Goal: Task Accomplishment & Management: Use online tool/utility

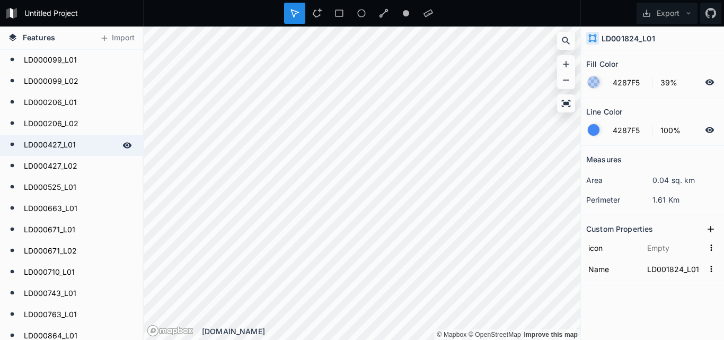
click at [52, 142] on form "LD000427_L01" at bounding box center [70, 145] width 99 height 16
type input "FFFFFF"
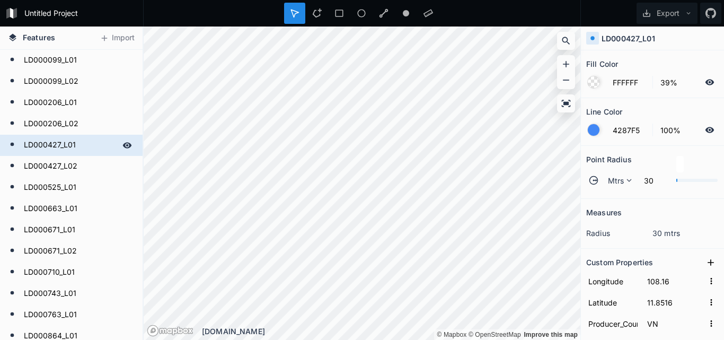
click at [122, 144] on icon at bounding box center [127, 145] width 10 height 10
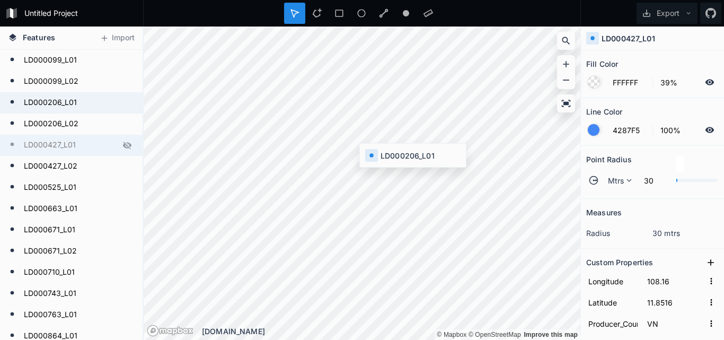
type input "LD000206_L01"
type input "108.15"
type input "11.7988"
type input "0.54"
type input "LD000206_L01"
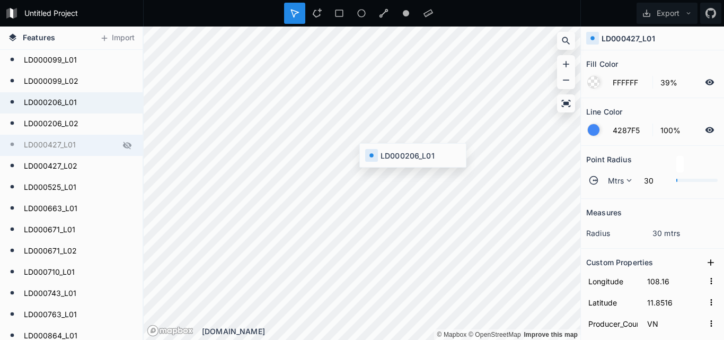
type input "LD000206"
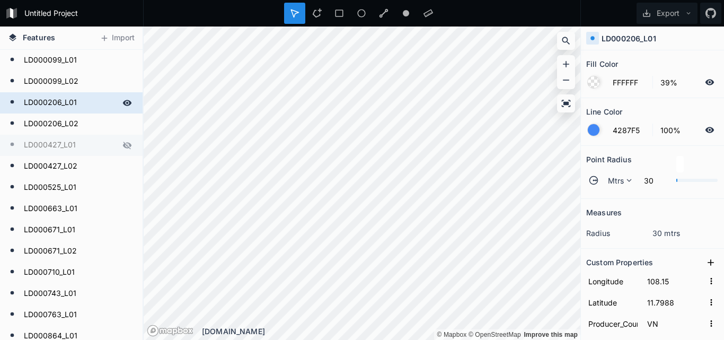
click at [59, 102] on form "LD000206_L01" at bounding box center [70, 103] width 99 height 16
click at [629, 39] on h4 "LD000206_L01" at bounding box center [629, 38] width 55 height 11
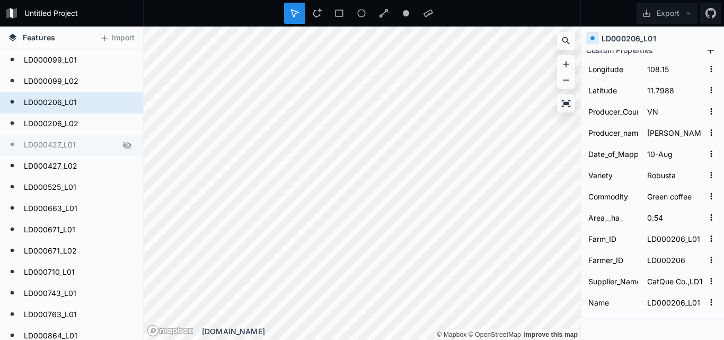
scroll to position [244, 0]
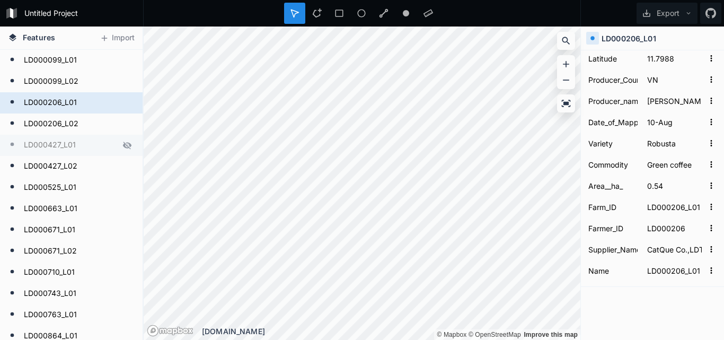
click at [60, 144] on form "LD000427_L01" at bounding box center [70, 145] width 99 height 16
type input "LD000427_L01"
type input "108.16"
type input "11.8516"
type input "1.8"
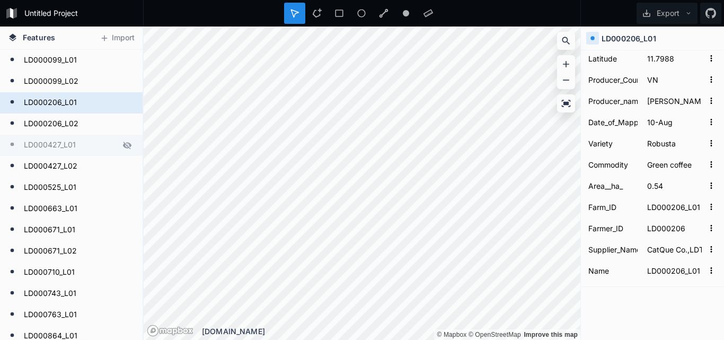
type input "LD000427_L01"
type input "LD000427"
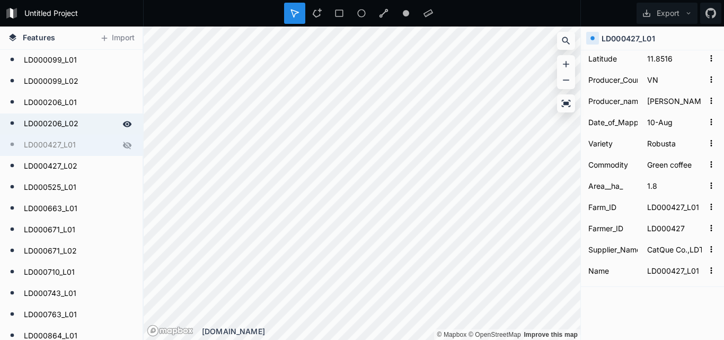
click at [54, 124] on form "LD000206_L02" at bounding box center [70, 124] width 99 height 16
type input "LD000206_L02"
type input "108.15"
type input "11.7975"
type input "1.75"
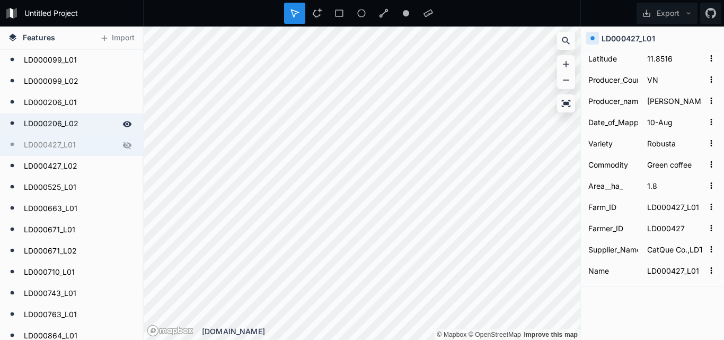
type input "LD000206_L02"
type input "LD000206"
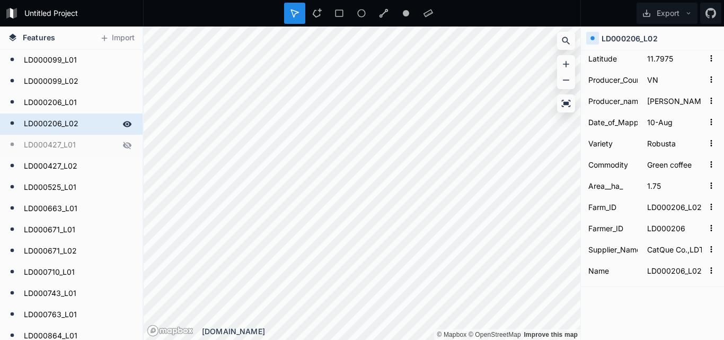
click at [54, 124] on form "LD000206_L02" at bounding box center [70, 124] width 99 height 16
click at [294, 10] on icon at bounding box center [295, 13] width 10 height 10
click at [43, 103] on form "LD000206_L01" at bounding box center [70, 103] width 99 height 16
type input "LD000206_L01"
type input "11.7988"
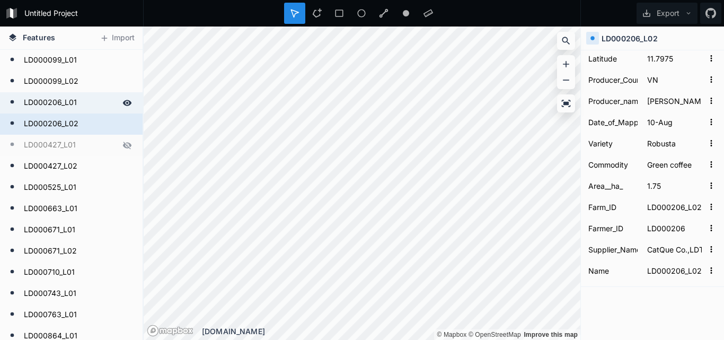
type input "0.54"
type input "LD000206_L01"
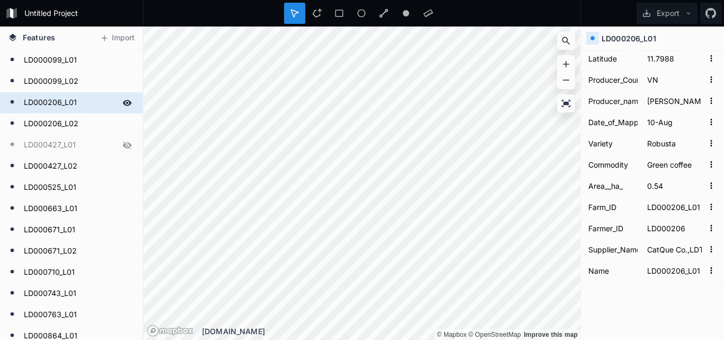
click at [43, 103] on form "LD000206_L01" at bounding box center [70, 103] width 99 height 16
click at [9, 37] on icon at bounding box center [13, 38] width 10 height 10
click at [11, 38] on icon at bounding box center [12, 36] width 7 height 7
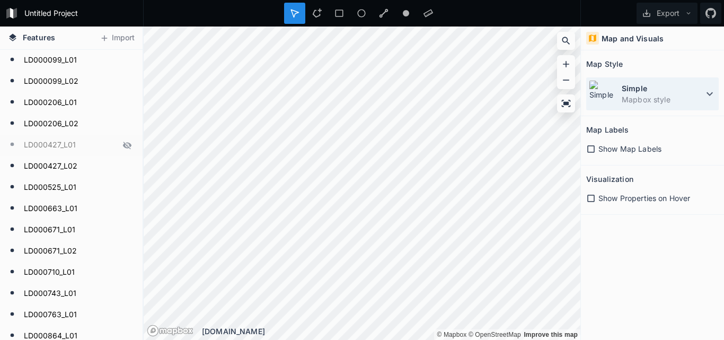
click at [706, 94] on icon at bounding box center [709, 93] width 13 height 13
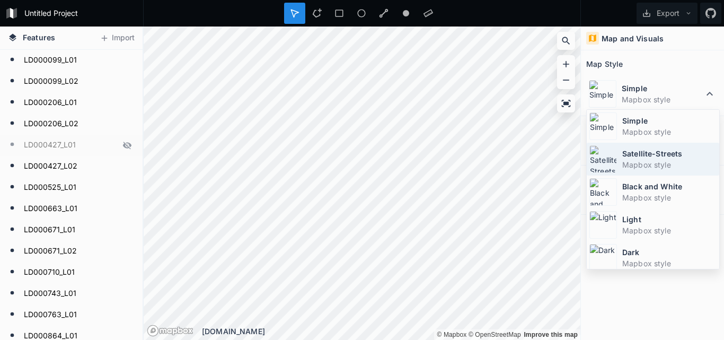
click at [644, 155] on dt "Satellite-Streets" at bounding box center [669, 153] width 94 height 11
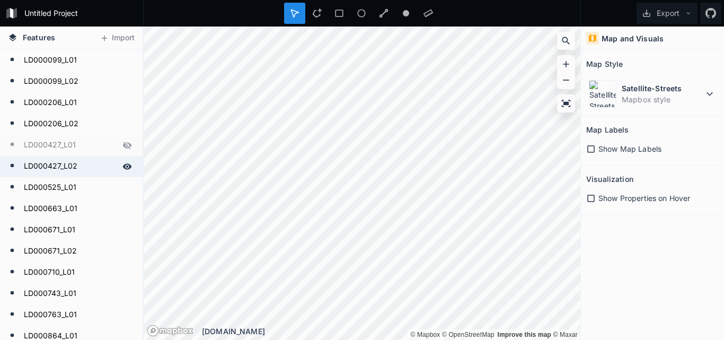
click at [43, 165] on form "LD000427_L02" at bounding box center [70, 167] width 99 height 16
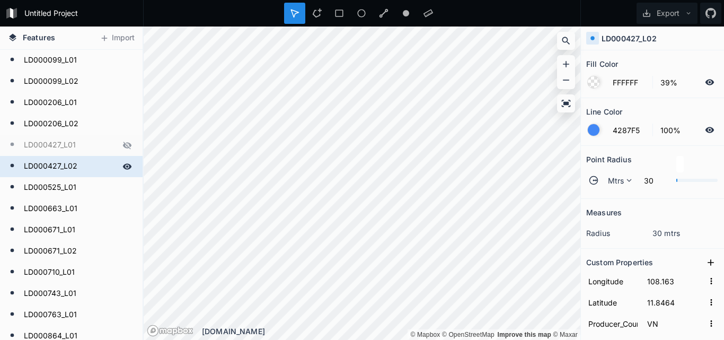
click at [43, 165] on form "LD000427_L02" at bounding box center [70, 167] width 99 height 16
click at [43, 165] on input "LD000427_L02" at bounding box center [70, 166] width 99 height 15
click at [43, 190] on form "LD000525_L01" at bounding box center [70, 188] width 99 height 16
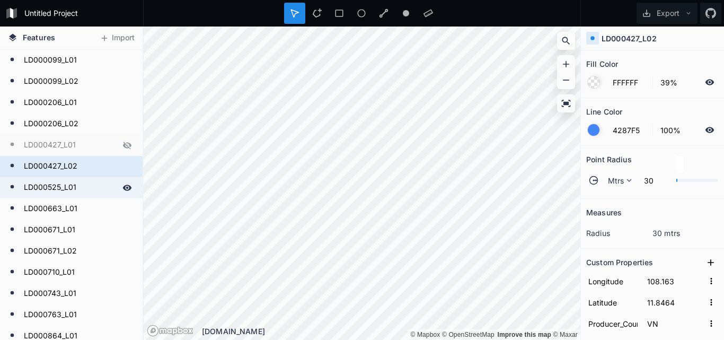
type input "108.161"
type input "11.846"
type input "2.68"
type input "LD000525_L01"
type input "LD000525"
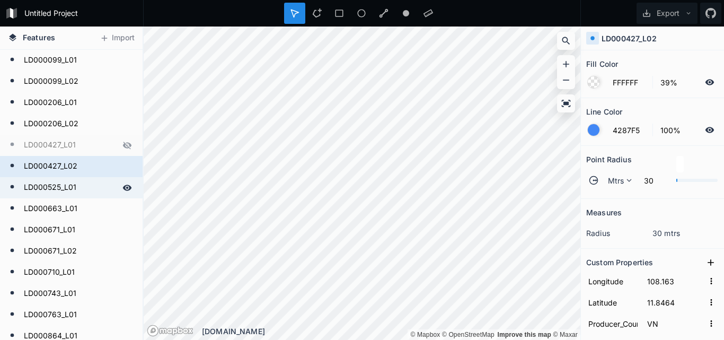
type input "LD000525_L01"
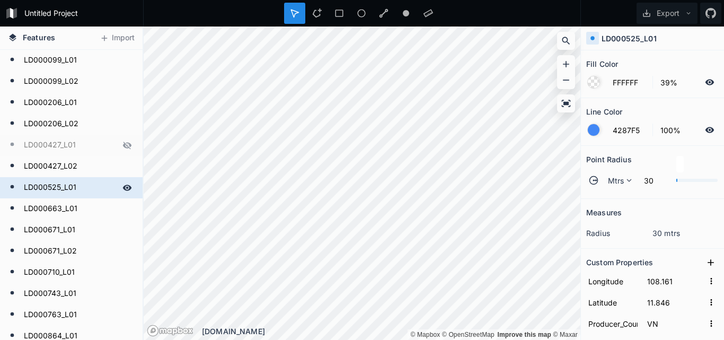
click at [43, 190] on form "LD000525_L01" at bounding box center [70, 188] width 99 height 16
click at [40, 224] on form "LD000671_L01" at bounding box center [70, 230] width 99 height 16
type input "108.139"
type input "11.8077"
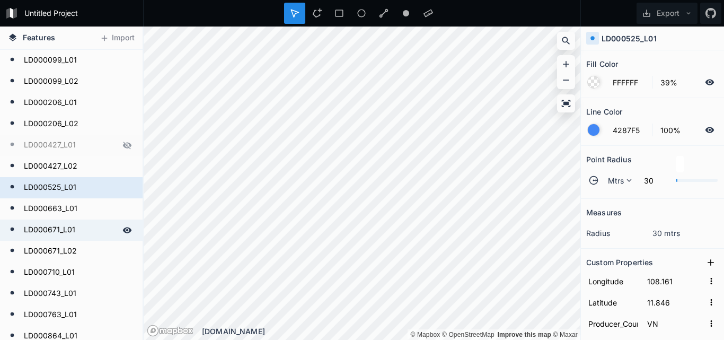
type input "2.53"
type input "LD000671_L01"
type input "LD000671"
type input "LD000671_L01"
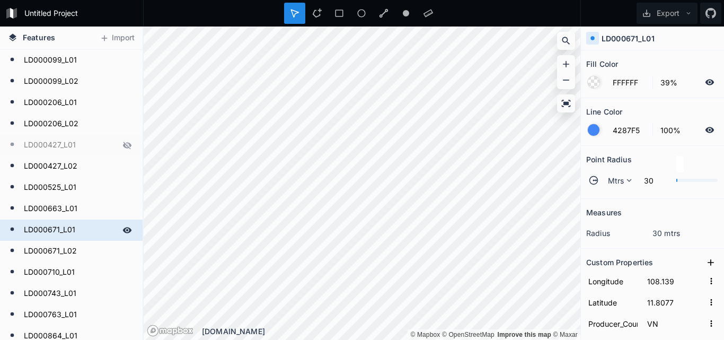
click at [40, 224] on form "LD000671_L01" at bounding box center [70, 230] width 99 height 16
click at [120, 36] on button "Import" at bounding box center [117, 38] width 46 height 17
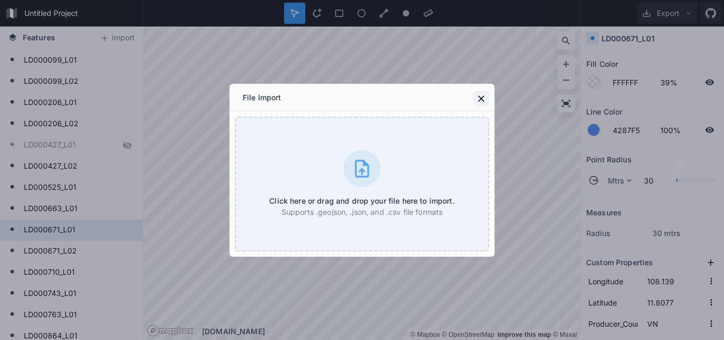
click at [483, 97] on icon at bounding box center [481, 98] width 6 height 6
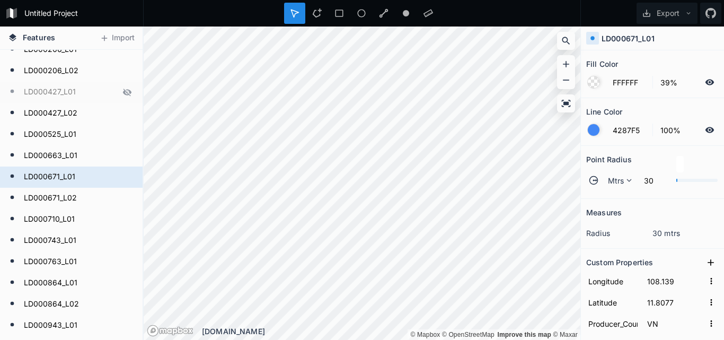
scroll to position [0, 0]
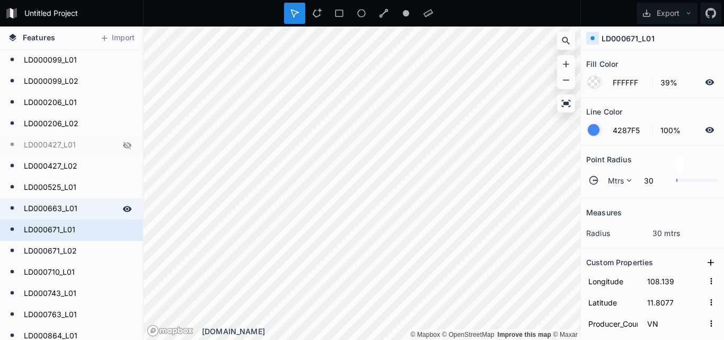
click at [44, 207] on form "LD000663_L01" at bounding box center [70, 209] width 99 height 16
type input "108.128"
type input "11.8198"
type input "1.5"
type input "LD000663_L01"
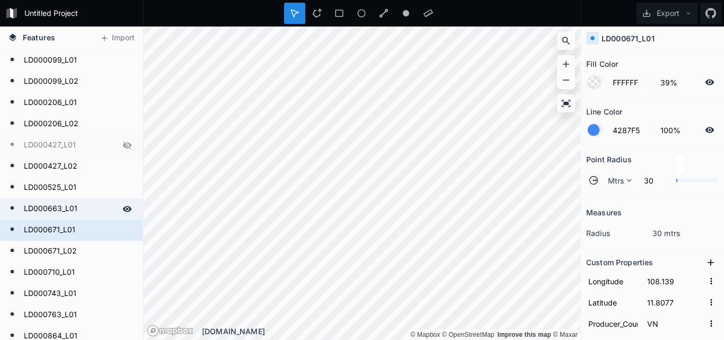
type input "LD000663"
type input "LD000663_L01"
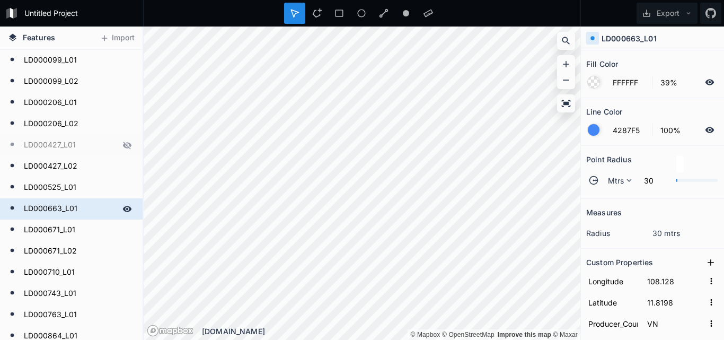
click at [44, 207] on form "LD000663_L01" at bounding box center [70, 209] width 99 height 16
click at [123, 165] on icon at bounding box center [127, 166] width 9 height 6
click at [123, 166] on icon at bounding box center [127, 166] width 8 height 7
click at [124, 145] on div at bounding box center [127, 145] width 15 height 15
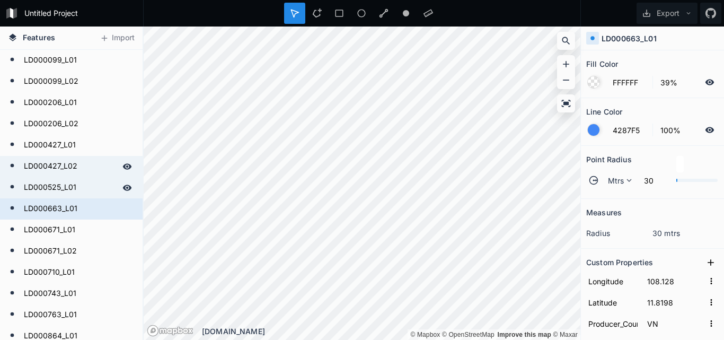
click at [55, 186] on form "LD000525_L01" at bounding box center [70, 188] width 99 height 16
type input "108.161"
type input "11.846"
type input "2.68"
type input "LD000525_L01"
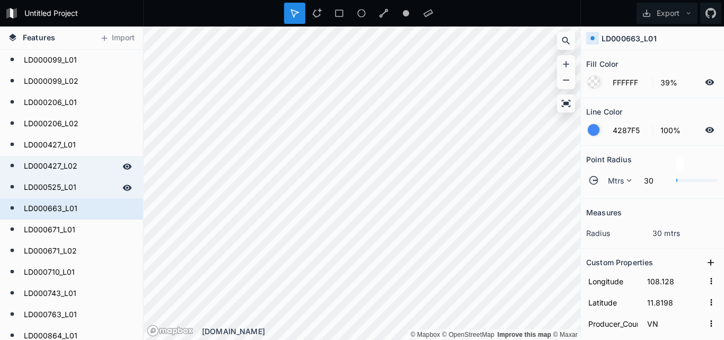
type input "LD000525"
type input "LD000525_L01"
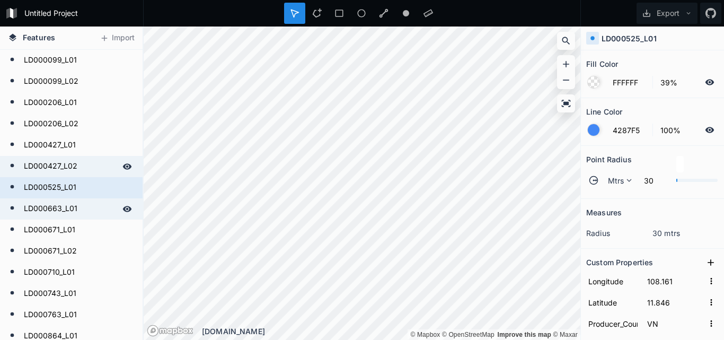
click at [44, 207] on form "LD000663_L01" at bounding box center [70, 209] width 99 height 16
type input "108.128"
type input "11.8198"
type input "1.5"
type input "LD000663_L01"
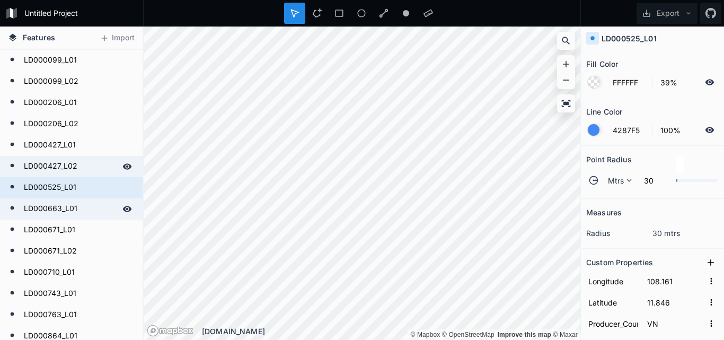
type input "LD000663"
type input "LD000663_L01"
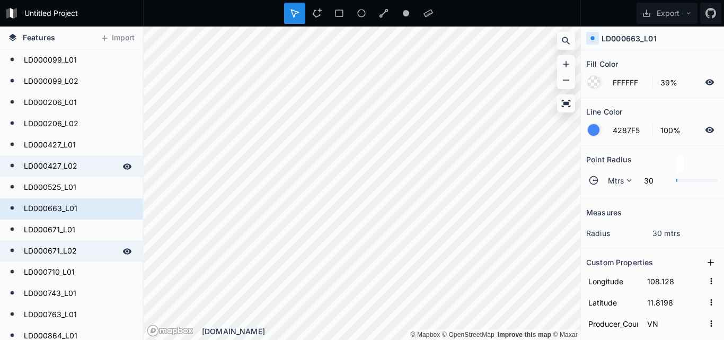
click at [50, 249] on form "LD000671_L02" at bounding box center [70, 251] width 99 height 16
type input "108.137"
type input "11.8081"
type input "0.783"
type input "LD000671_L02"
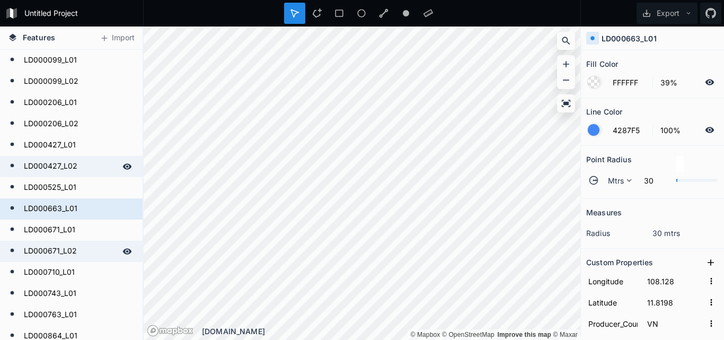
type input "LD000671"
type input "LD000671_L02"
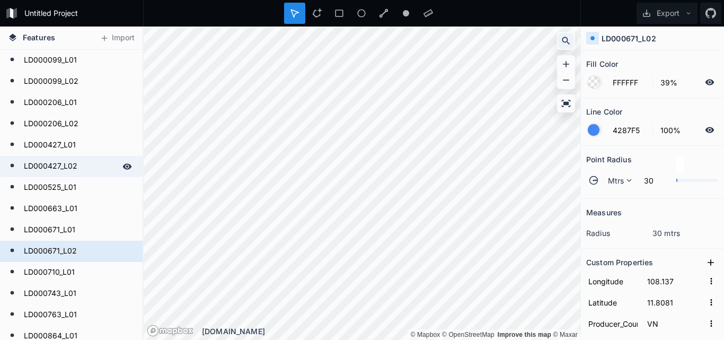
click at [563, 40] on icon at bounding box center [566, 41] width 8 height 8
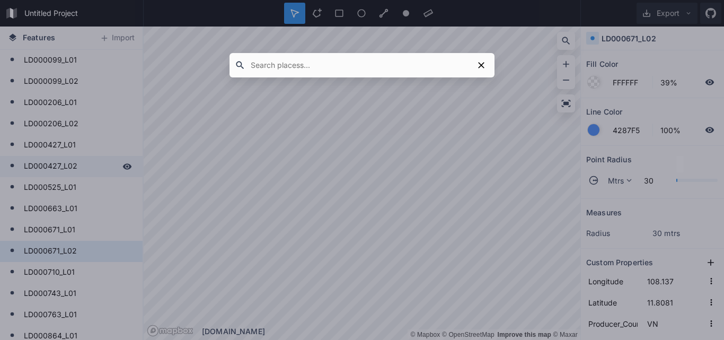
click at [337, 68] on input "text" at bounding box center [359, 65] width 228 height 19
type input "LD001824_L01"
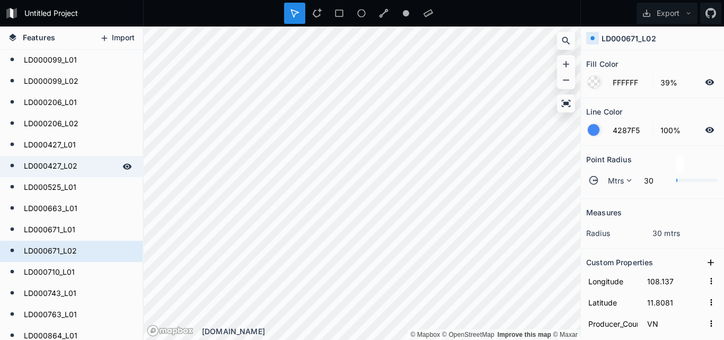
click at [108, 36] on icon at bounding box center [105, 38] width 10 height 10
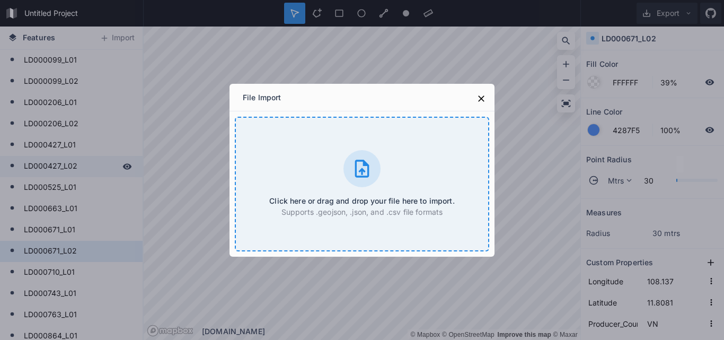
click at [356, 168] on icon at bounding box center [362, 168] width 14 height 17
click at [360, 167] on icon at bounding box center [361, 168] width 21 height 21
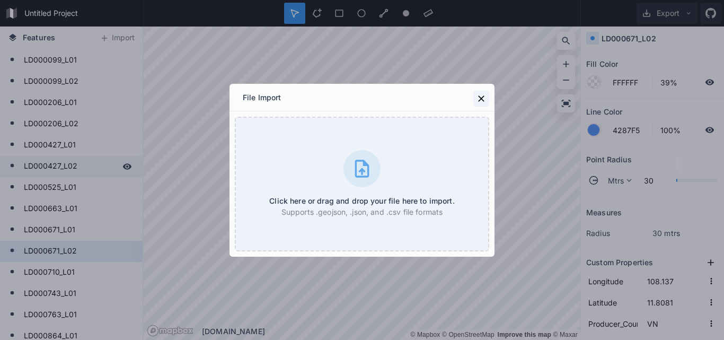
click at [481, 95] on icon at bounding box center [481, 98] width 11 height 11
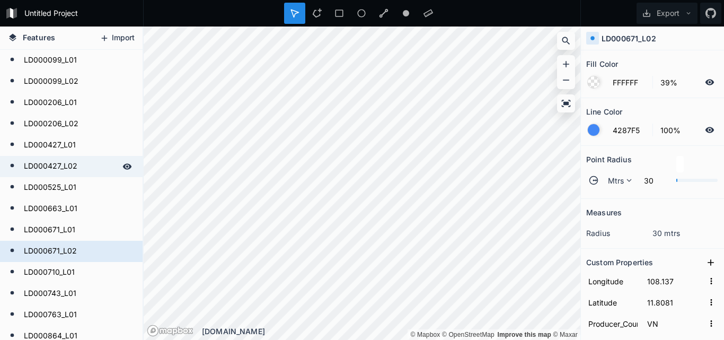
click at [127, 36] on button "Import" at bounding box center [117, 38] width 46 height 17
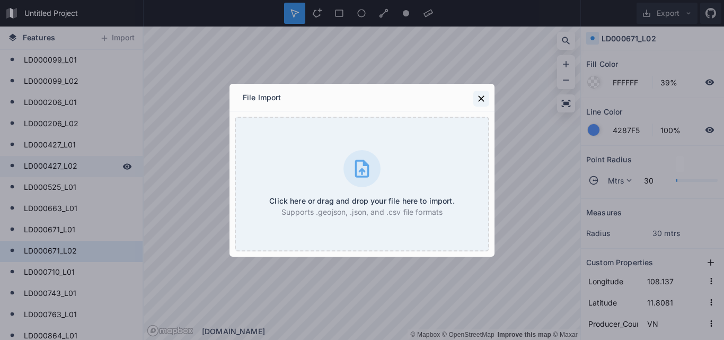
click at [478, 103] on icon at bounding box center [481, 98] width 11 height 11
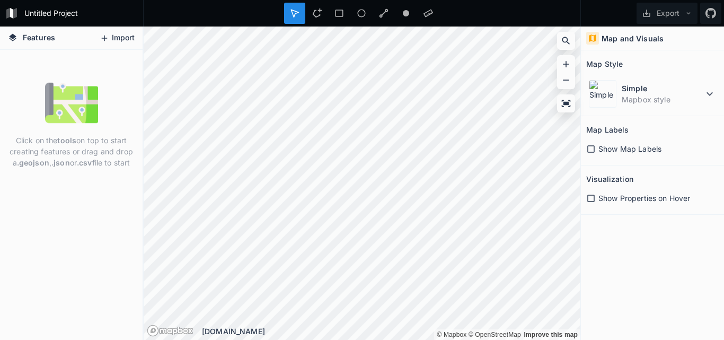
click at [109, 38] on button "Import" at bounding box center [117, 38] width 46 height 17
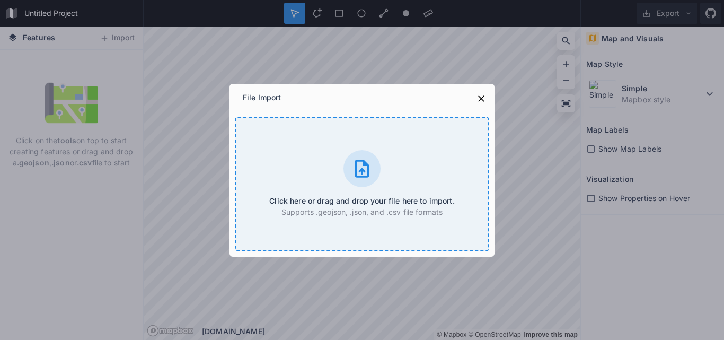
click at [365, 165] on icon at bounding box center [362, 168] width 14 height 17
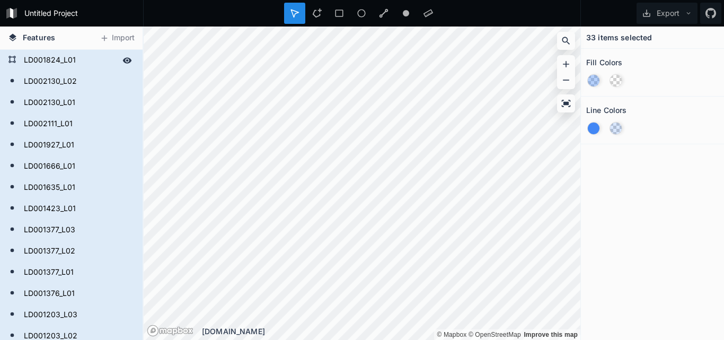
click at [40, 56] on form "LD001824_L01" at bounding box center [70, 60] width 99 height 16
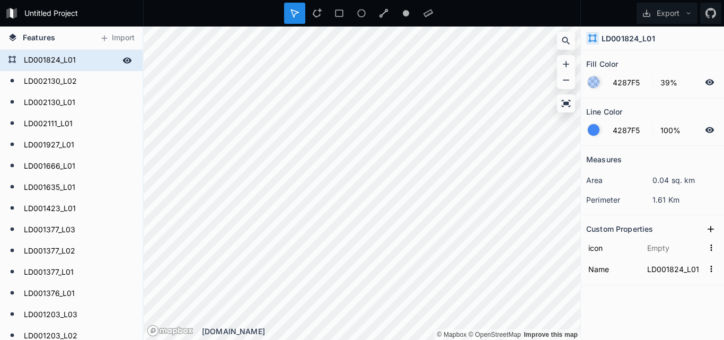
click at [40, 56] on form "LD001824_L01" at bounding box center [70, 60] width 99 height 16
click at [123, 59] on icon at bounding box center [127, 60] width 9 height 6
click at [10, 56] on icon at bounding box center [11, 59] width 7 height 7
click at [122, 61] on icon at bounding box center [127, 61] width 10 height 10
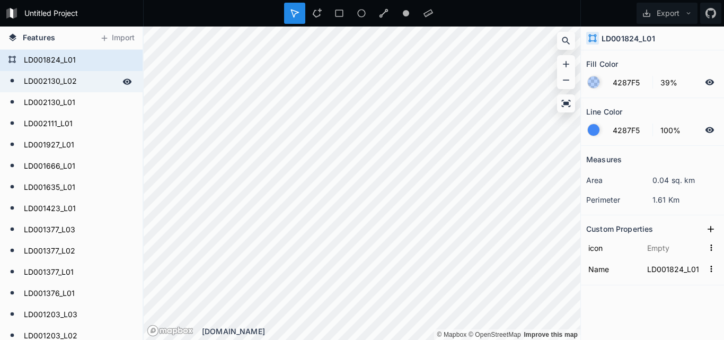
click at [11, 78] on icon at bounding box center [12, 80] width 8 height 8
type input "FFFFFF"
type input "8%"
type input "20%"
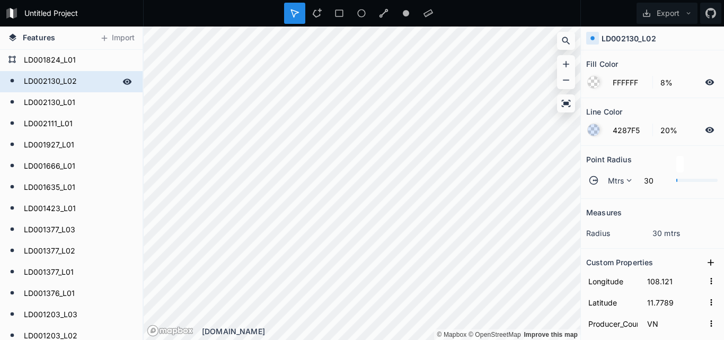
click at [11, 78] on icon at bounding box center [12, 80] width 8 height 8
click at [12, 99] on icon at bounding box center [12, 102] width 8 height 8
type input "LD002130_L01"
type input "108.159"
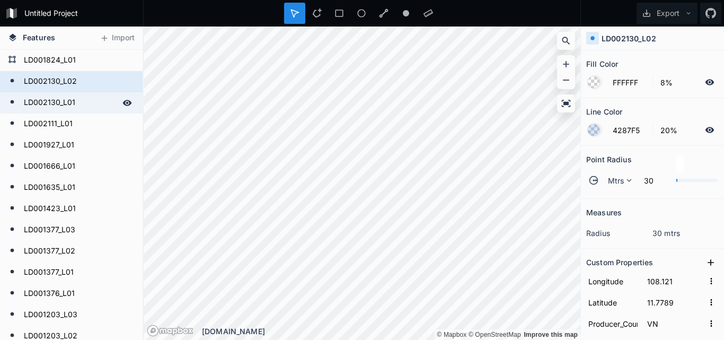
type input "11.7565"
type input "2.71"
type input "LD002130_L01"
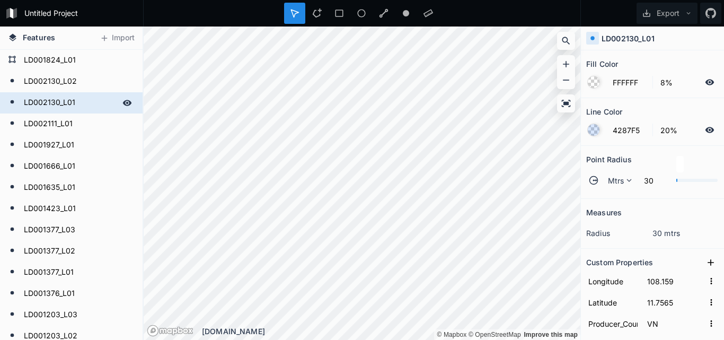
click at [12, 99] on icon at bounding box center [12, 102] width 8 height 8
click at [50, 100] on form "LD002130_L01" at bounding box center [70, 103] width 99 height 16
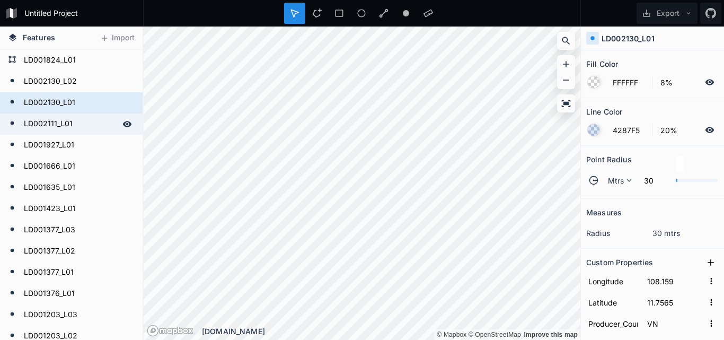
click at [46, 125] on form "LD002111_L01" at bounding box center [70, 124] width 99 height 16
type input "LD002111_L01"
type input "108.165"
type input "11.7733"
type input "2.16"
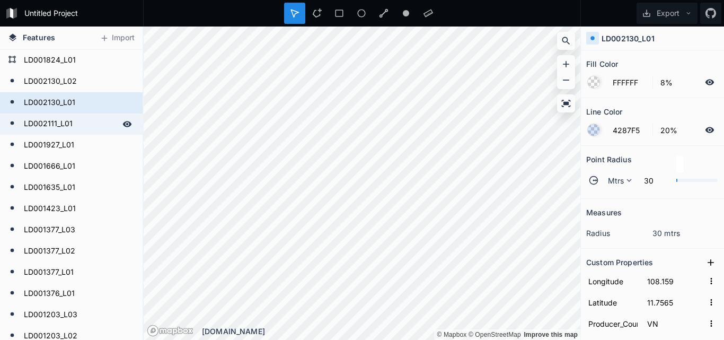
type input "LD002111_L01"
type input "LD002111"
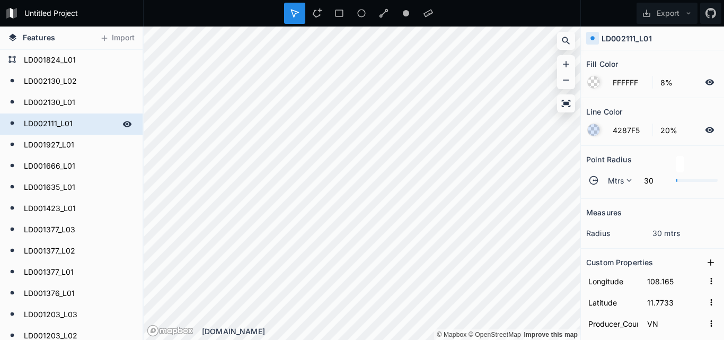
click at [47, 120] on form "LD002111_L01" at bounding box center [70, 124] width 99 height 16
click at [11, 121] on icon at bounding box center [12, 123] width 8 height 8
click at [12, 59] on icon at bounding box center [12, 59] width 8 height 8
type input "4287F5"
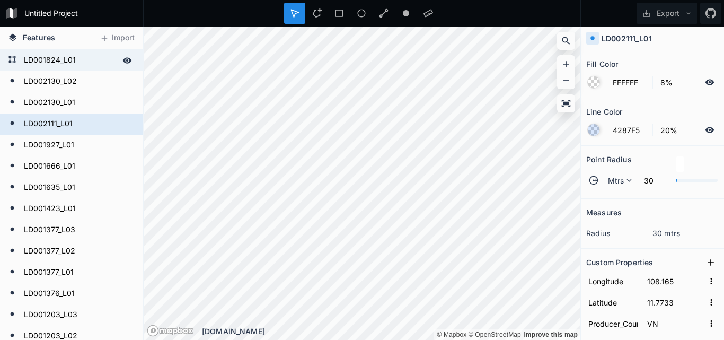
type input "39%"
type input "100%"
type input "LD001824_L01"
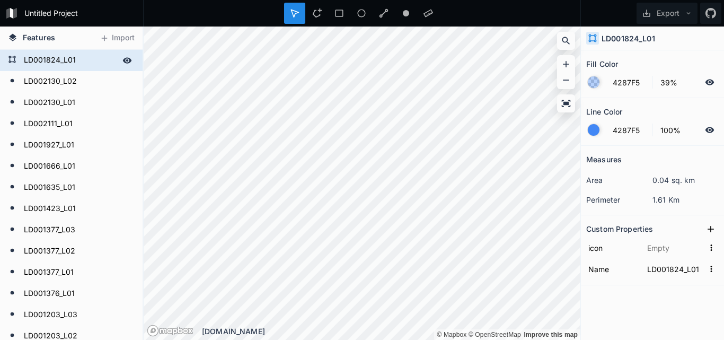
click at [12, 59] on icon at bounding box center [12, 59] width 8 height 8
click at [564, 102] on icon at bounding box center [566, 103] width 9 height 7
click at [11, 59] on icon at bounding box center [12, 59] width 8 height 8
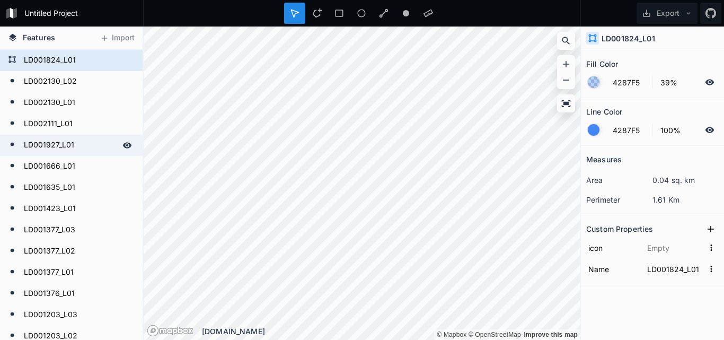
click at [13, 147] on icon at bounding box center [12, 144] width 8 height 8
type input "FFFFFF"
type input "8%"
type input "20%"
type input "LD001927_L01"
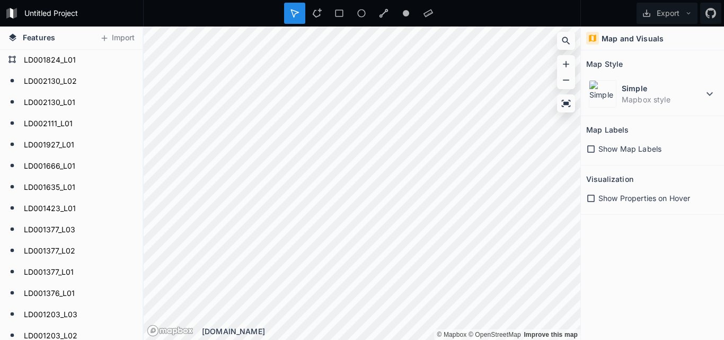
click at [587, 149] on icon at bounding box center [591, 149] width 10 height 10
click at [591, 200] on icon at bounding box center [591, 198] width 10 height 10
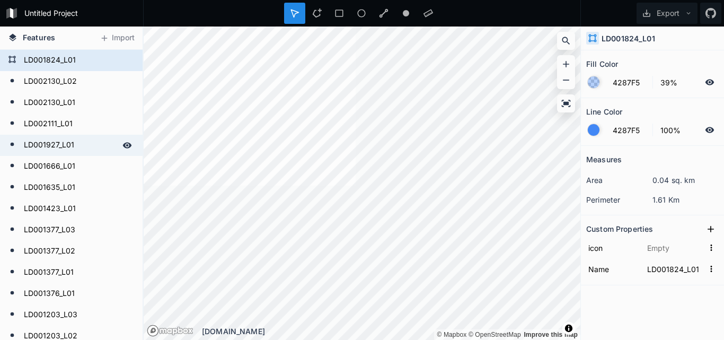
click at [29, 145] on form "LD001927_L01" at bounding box center [70, 145] width 99 height 16
type input "FFFFFF"
type input "8%"
type input "20%"
type input "LD001927_L01"
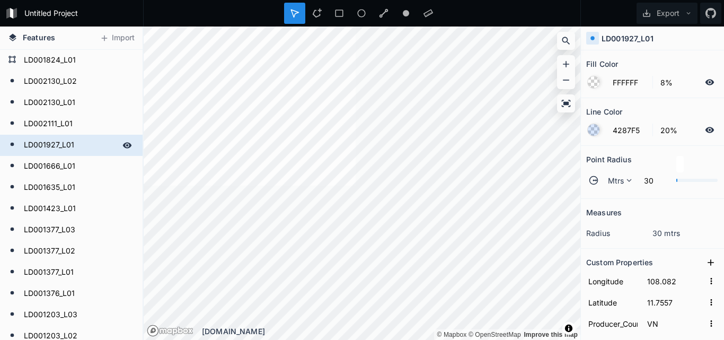
click at [11, 143] on circle at bounding box center [13, 144] width 4 height 4
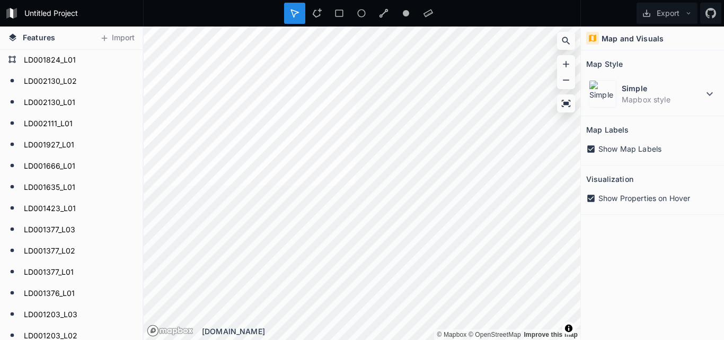
click at [591, 199] on icon at bounding box center [591, 198] width 10 height 10
click at [593, 148] on icon at bounding box center [590, 148] width 7 height 7
click at [595, 198] on icon at bounding box center [591, 198] width 10 height 10
click at [587, 148] on icon at bounding box center [591, 149] width 10 height 10
click at [593, 196] on icon at bounding box center [591, 198] width 10 height 10
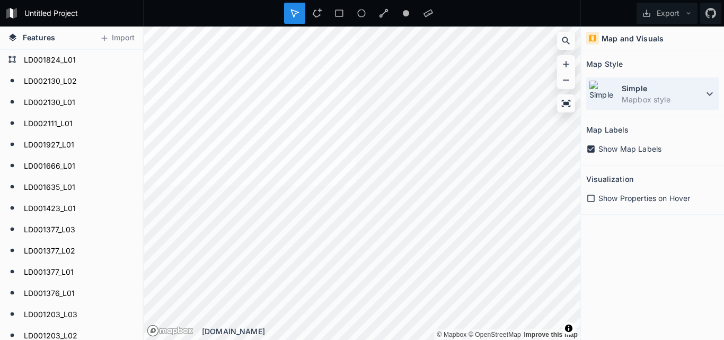
click at [709, 94] on icon at bounding box center [710, 94] width 6 height 4
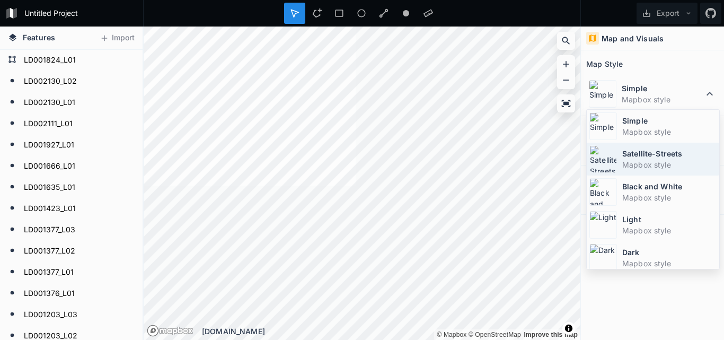
click at [641, 158] on dt "Satellite-Streets" at bounding box center [669, 153] width 94 height 11
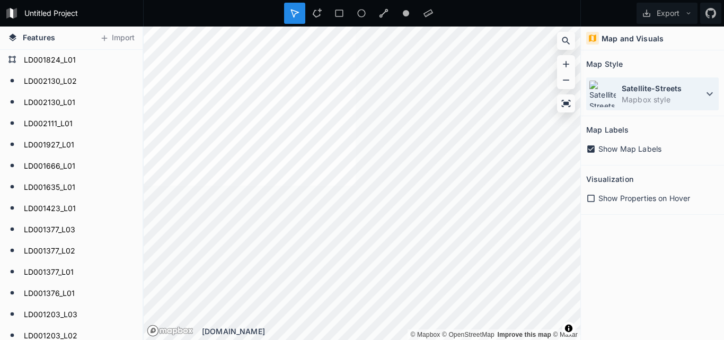
click at [710, 93] on icon at bounding box center [709, 93] width 13 height 13
click at [675, 91] on dt "Satellite-Streets" at bounding box center [663, 88] width 82 height 11
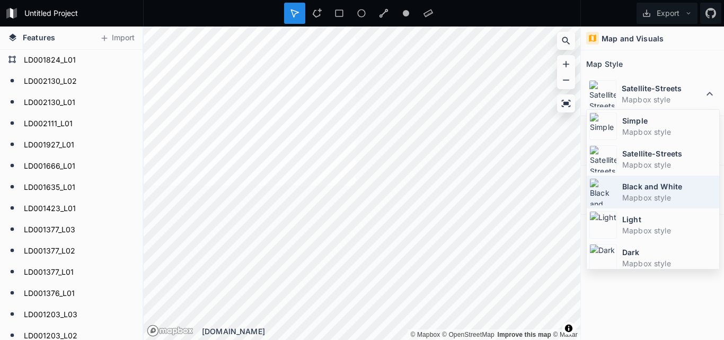
click at [636, 184] on dt "Black and White" at bounding box center [669, 186] width 94 height 11
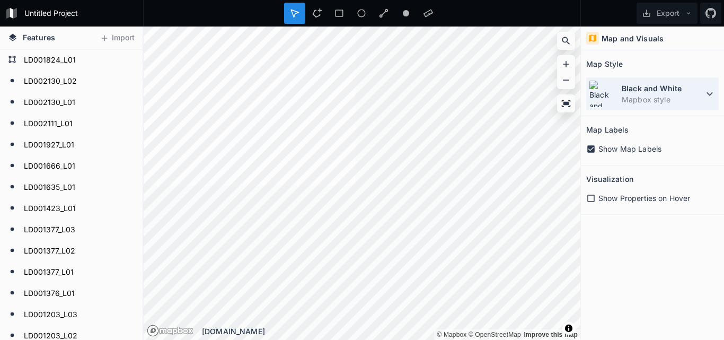
click at [704, 94] on icon at bounding box center [709, 93] width 13 height 13
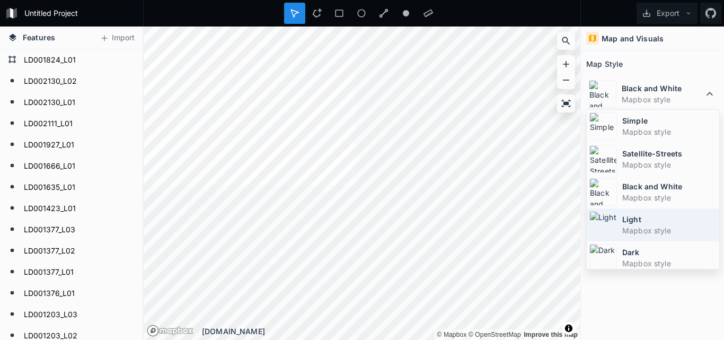
click at [643, 226] on dd "Mapbox style" at bounding box center [669, 230] width 94 height 11
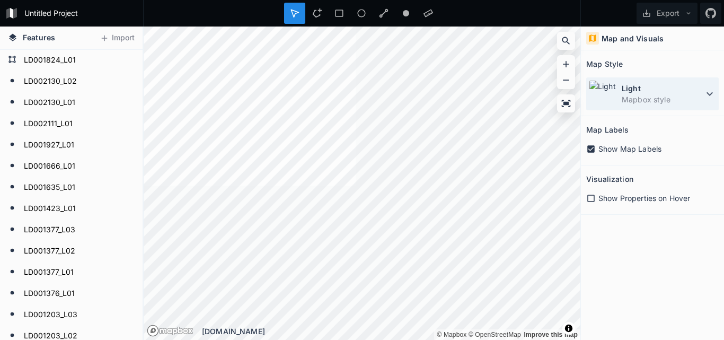
click at [705, 96] on icon at bounding box center [709, 93] width 13 height 13
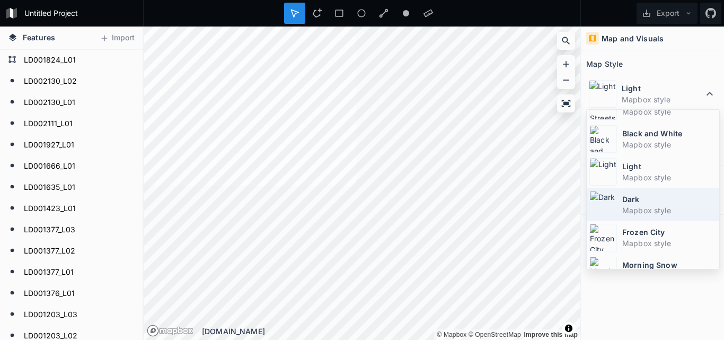
scroll to position [71, 0]
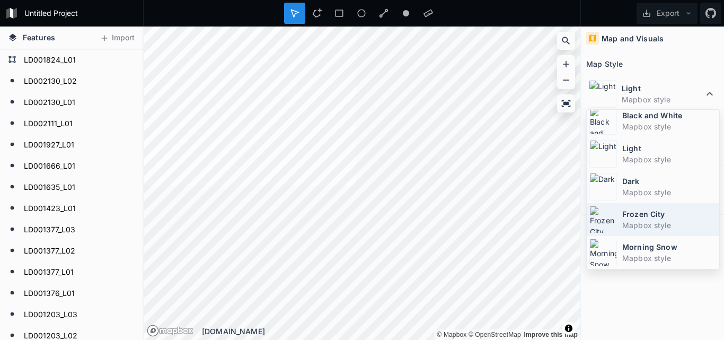
click at [648, 216] on dt "Frozen City" at bounding box center [669, 213] width 94 height 11
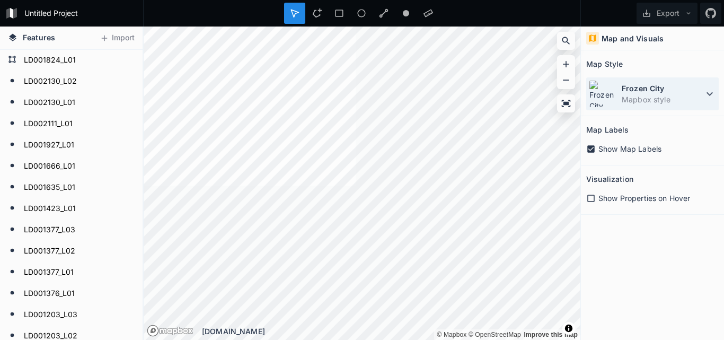
click at [704, 92] on icon at bounding box center [709, 93] width 13 height 13
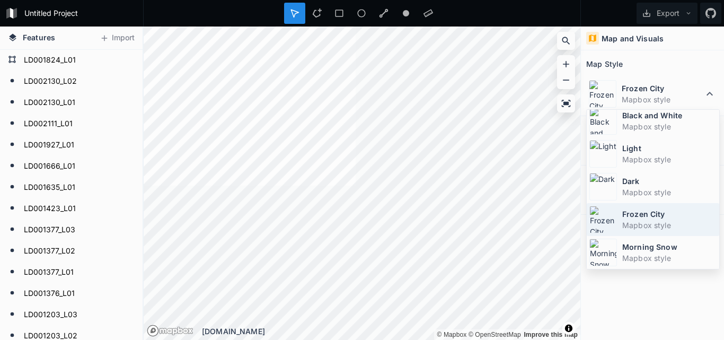
scroll to position [0, 0]
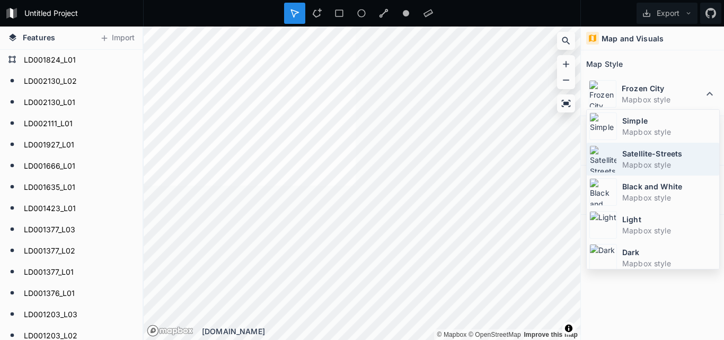
click at [634, 156] on dt "Satellite-Streets" at bounding box center [669, 153] width 94 height 11
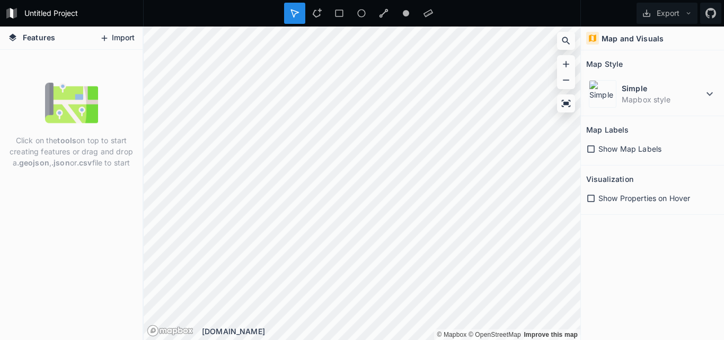
click at [117, 37] on button "Import" at bounding box center [117, 38] width 46 height 17
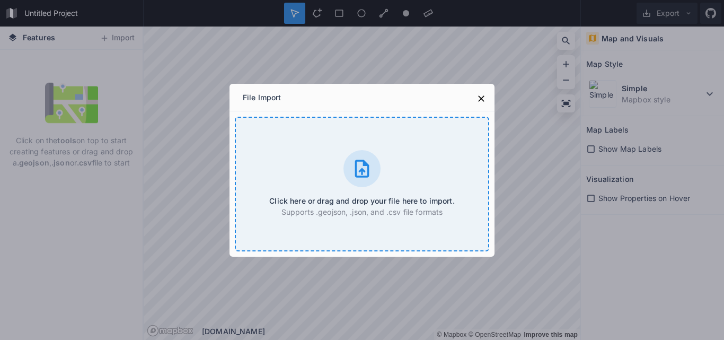
click at [362, 168] on icon at bounding box center [361, 168] width 21 height 21
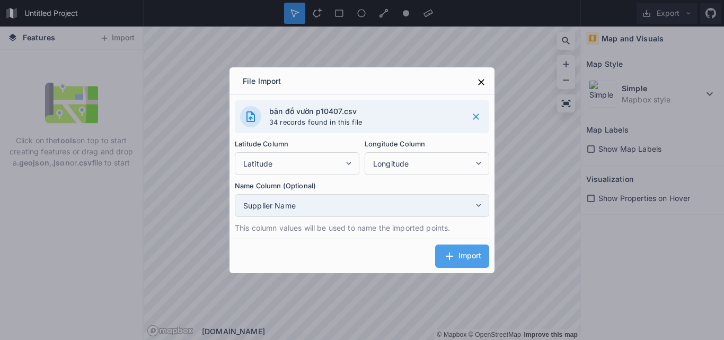
click at [482, 202] on icon at bounding box center [479, 205] width 10 height 10
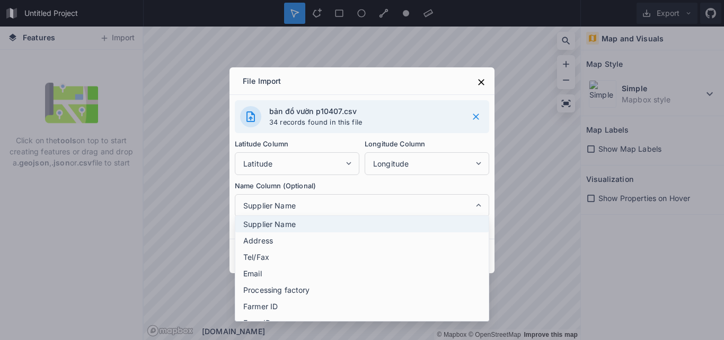
scroll to position [53, 0]
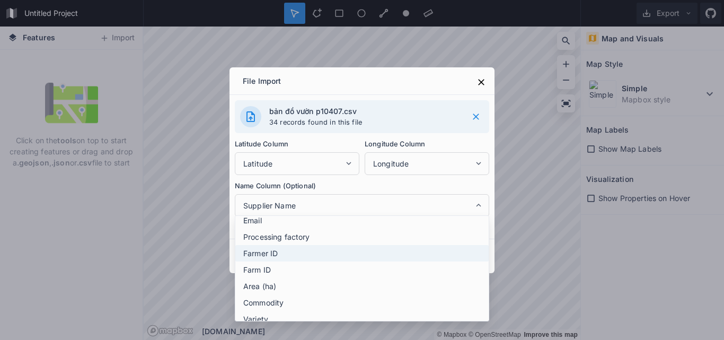
click at [279, 251] on span "Farmer ID" at bounding box center [364, 253] width 243 height 11
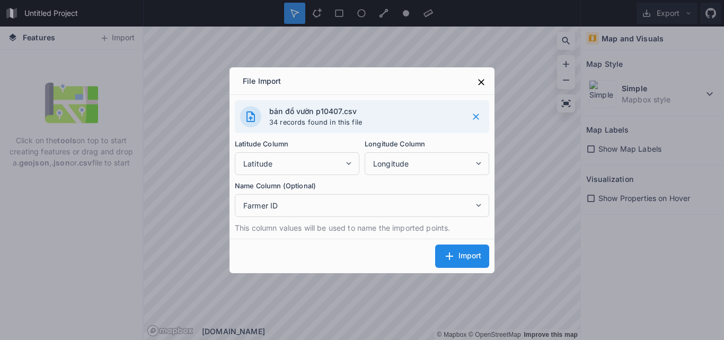
click at [471, 254] on span "Import" at bounding box center [470, 255] width 23 height 8
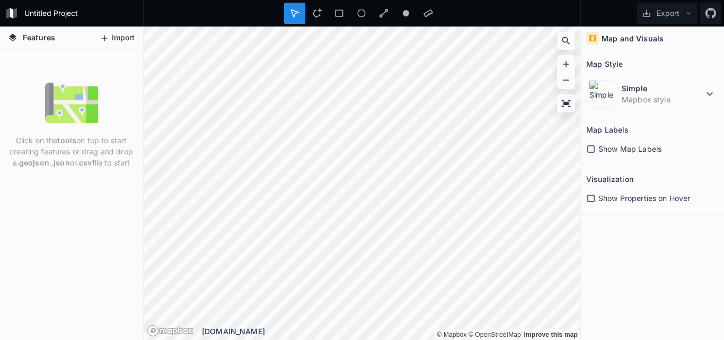
click at [110, 39] on button "Import" at bounding box center [117, 38] width 46 height 17
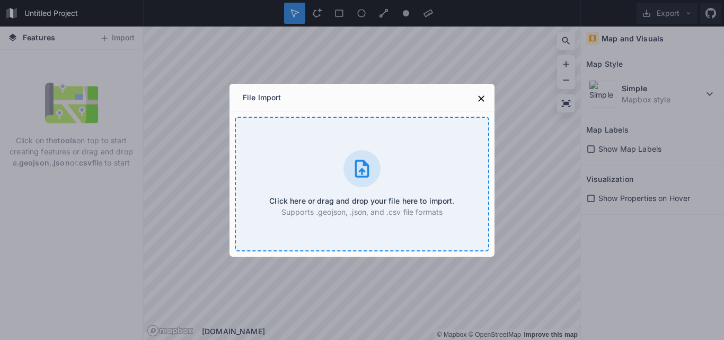
click at [366, 165] on icon at bounding box center [362, 168] width 14 height 17
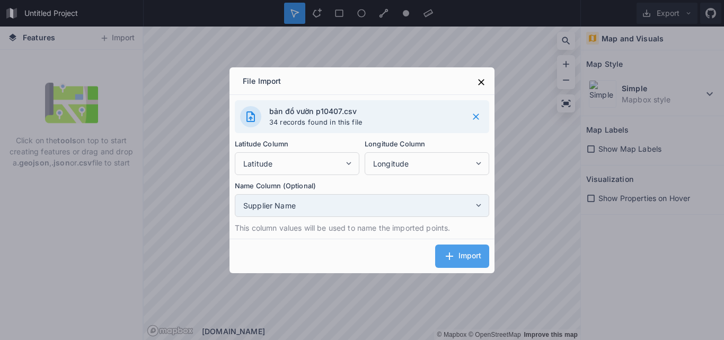
click at [477, 204] on icon at bounding box center [479, 205] width 10 height 10
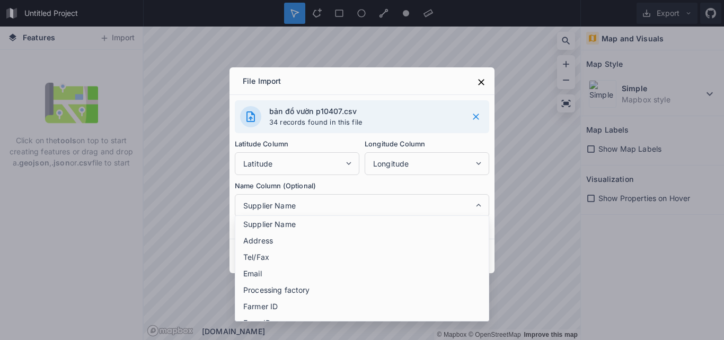
scroll to position [53, 0]
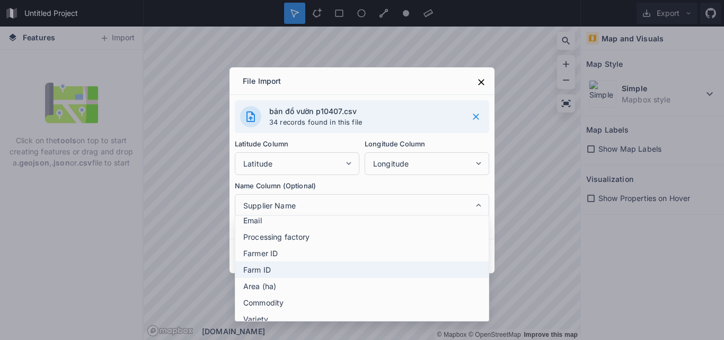
click at [259, 268] on span "Farm ID" at bounding box center [364, 269] width 243 height 11
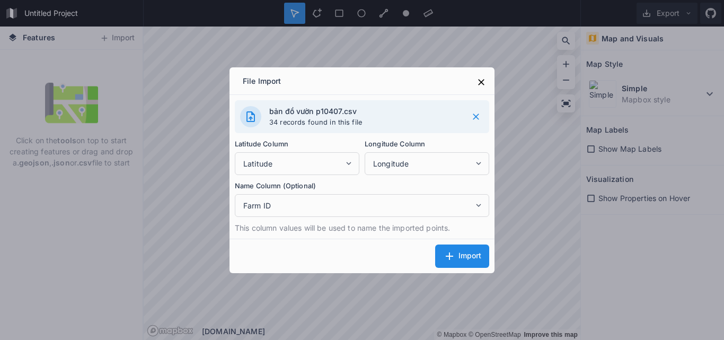
click at [463, 250] on div "Import" at bounding box center [462, 256] width 38 height 13
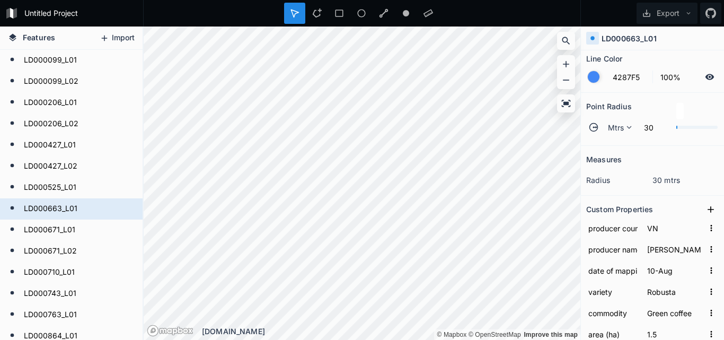
click at [122, 37] on button "Import" at bounding box center [117, 38] width 46 height 17
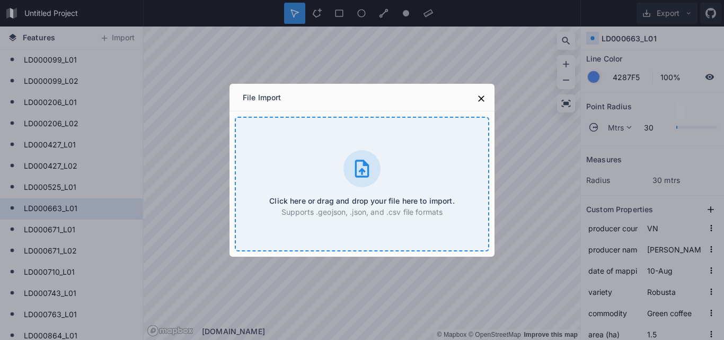
click at [362, 171] on icon at bounding box center [362, 168] width 14 height 17
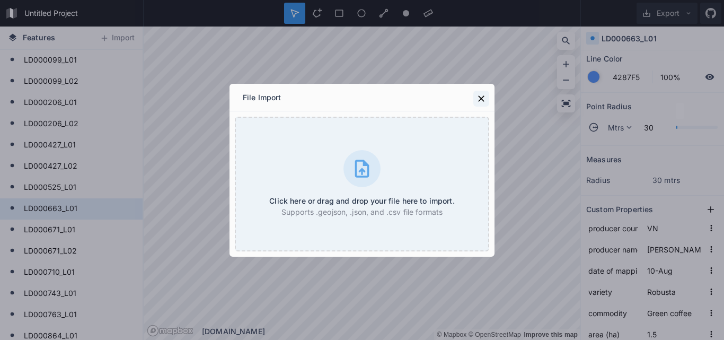
click at [479, 99] on icon at bounding box center [481, 98] width 11 height 11
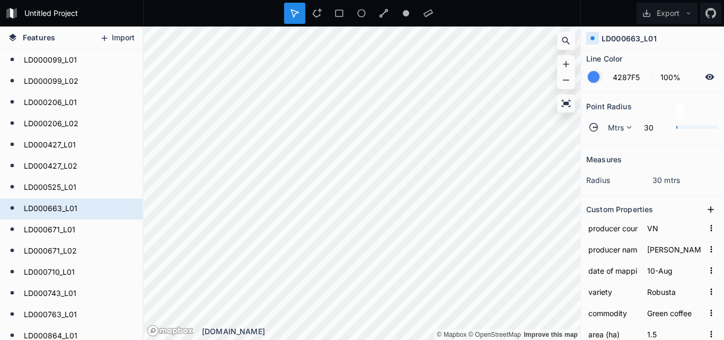
click at [115, 40] on button "Import" at bounding box center [117, 38] width 46 height 17
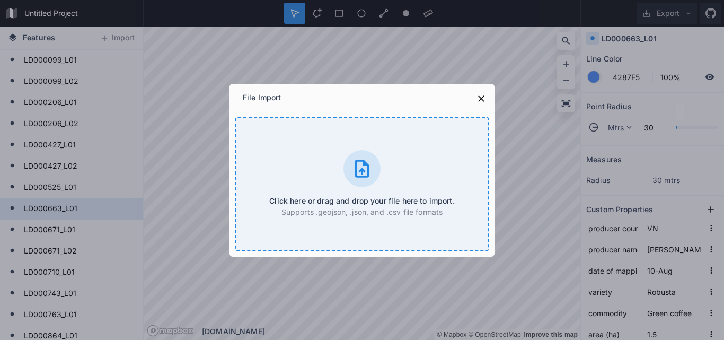
click at [358, 164] on icon at bounding box center [361, 168] width 21 height 21
type input "4287F5"
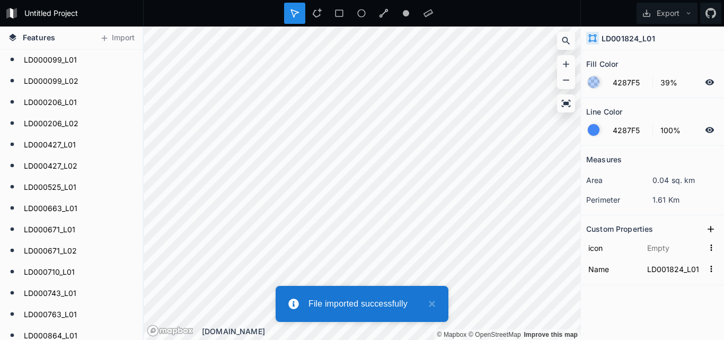
scroll to position [0, 0]
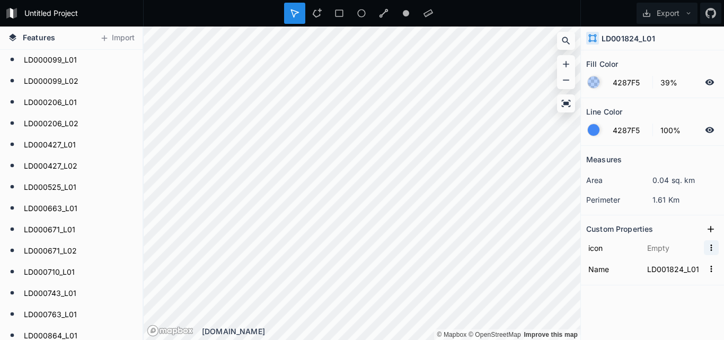
click at [712, 248] on icon "button" at bounding box center [712, 247] width 2 height 6
click at [632, 285] on section "Custom Properties icon Copy Value Delete Name LD001824_L01" at bounding box center [652, 250] width 143 height 70
click at [708, 270] on icon "button" at bounding box center [712, 269] width 10 height 10
click at [631, 304] on div "Fill Color 4287F5 39% Line Color 4287F5 100% Measures area 0.04 sq. km perimete…" at bounding box center [652, 194] width 143 height 289
click at [594, 39] on icon at bounding box center [593, 38] width 10 height 10
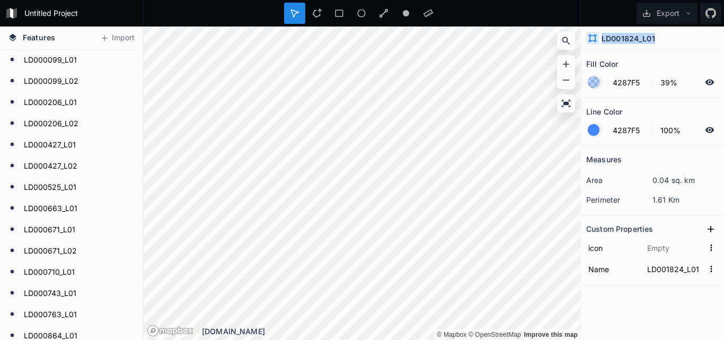
click at [594, 39] on icon at bounding box center [593, 38] width 10 height 10
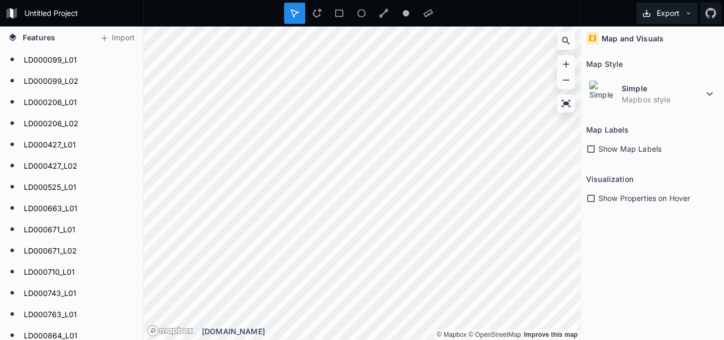
click at [644, 12] on icon at bounding box center [647, 13] width 10 height 10
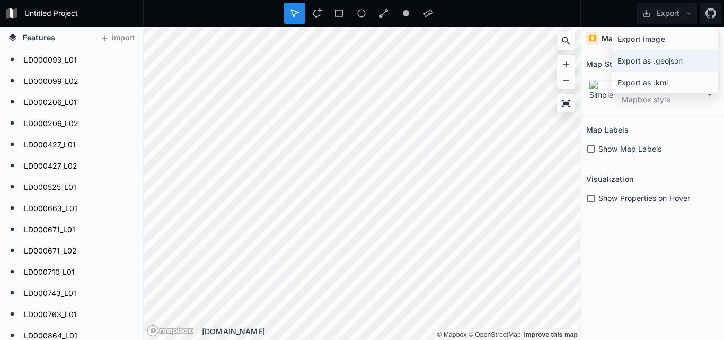
click at [647, 61] on div "Export as .geojson" at bounding box center [665, 61] width 106 height 22
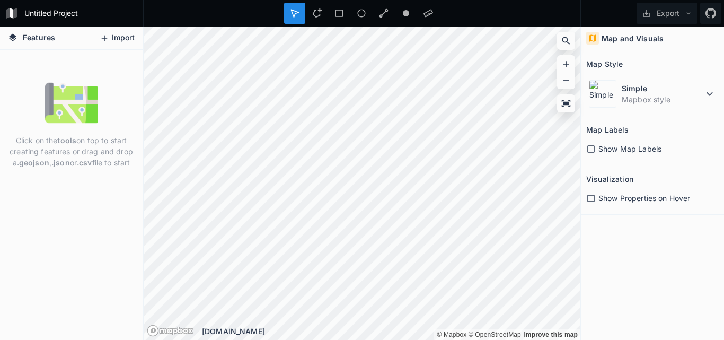
click at [111, 36] on button "Import" at bounding box center [117, 38] width 46 height 17
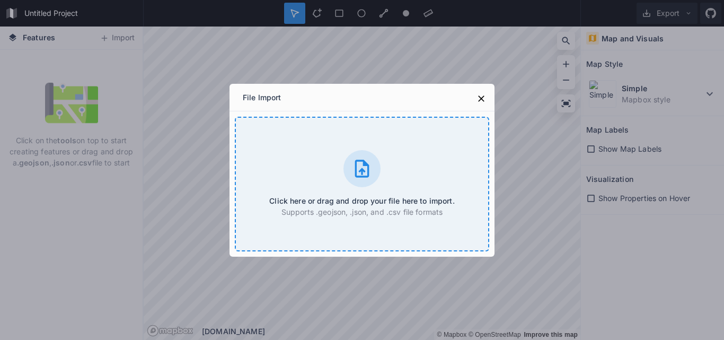
click at [366, 171] on icon at bounding box center [361, 168] width 21 height 21
